Goal: Information Seeking & Learning: Learn about a topic

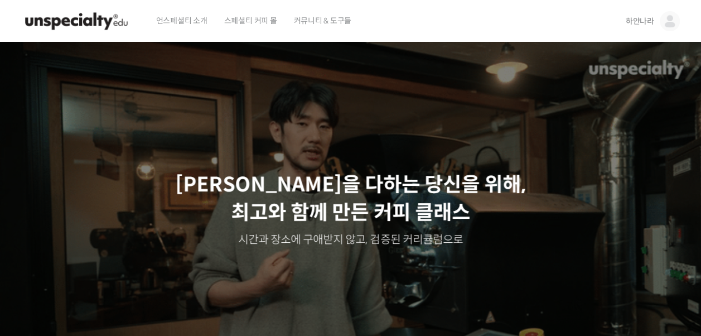
click at [667, 26] on img at bounding box center [669, 21] width 20 height 20
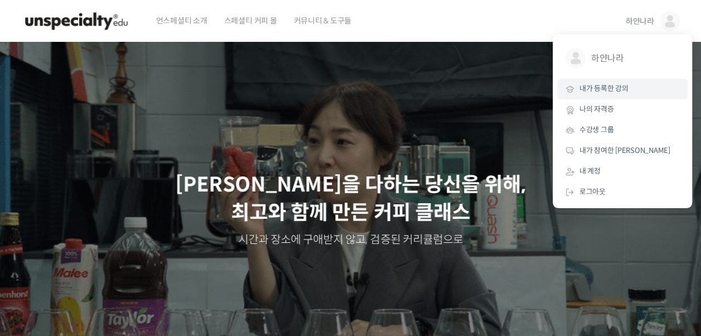
click at [624, 84] on span "내가 등록한 강의" at bounding box center [603, 88] width 49 height 9
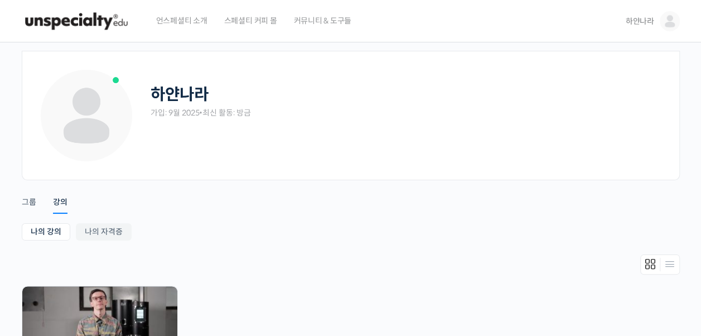
scroll to position [167, 0]
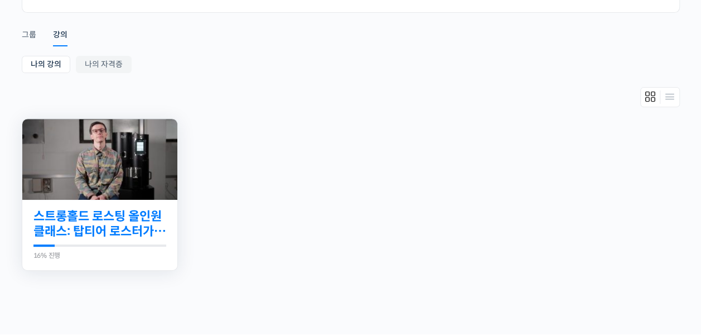
click at [118, 208] on link "스트롱홀드 로스팅 올인원 클래스: 탑티어 로스터가 알려주는 스트롱홀드 A to Z 가이드" at bounding box center [99, 223] width 133 height 31
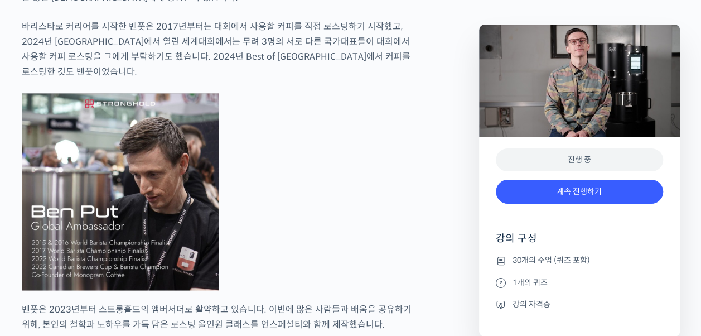
scroll to position [836, 0]
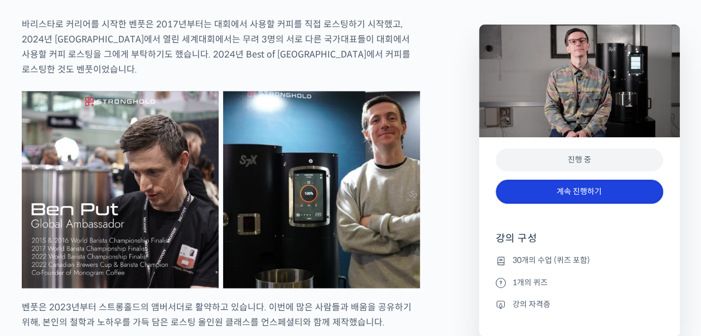
click at [615, 184] on link "계속 진행하기" at bounding box center [578, 191] width 167 height 24
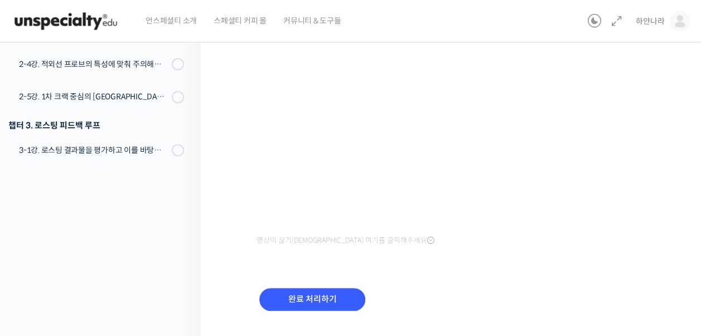
scroll to position [134, 0]
